Goal: Information Seeking & Learning: Learn about a topic

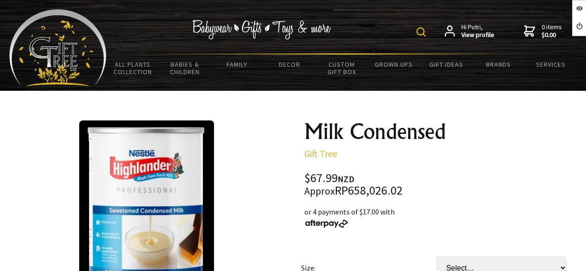
click at [477, 256] on select "Select… Tin (2.6KG) Carton (6 Tin) (+ $339.95)" at bounding box center [501, 267] width 131 height 23
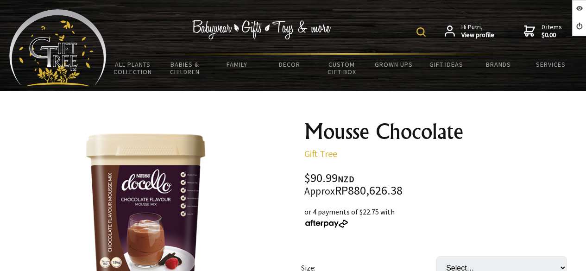
click at [504, 256] on select "Select… Tub (1.9KG) Carton (6 Tub) (+ $454.95)" at bounding box center [501, 267] width 131 height 23
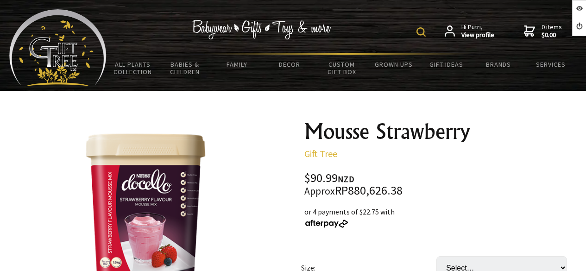
click at [499, 256] on select "Select… Tin (1.9KG) Carton (6 Tin) (+ $454.95)" at bounding box center [501, 267] width 131 height 23
